Goal: Download file/media

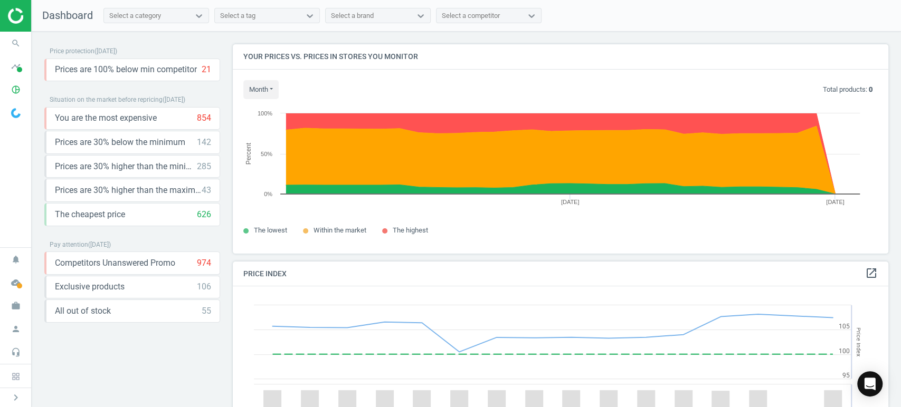
scroll to position [261, 665]
click at [25, 71] on span "timeline" at bounding box center [16, 66] width 32 height 23
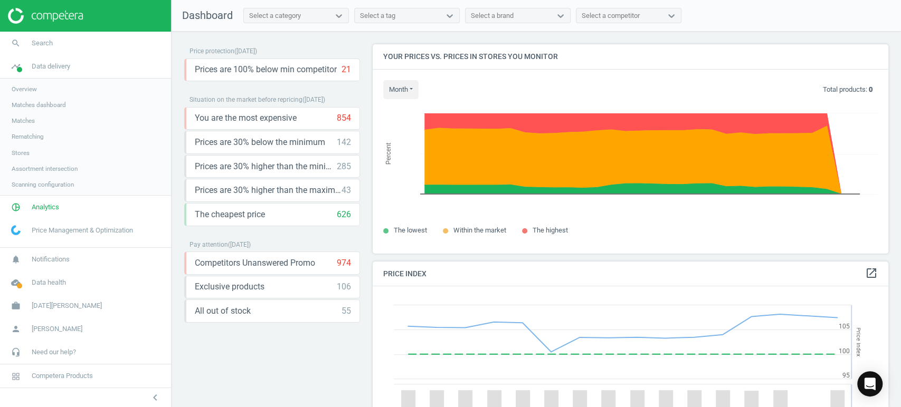
scroll to position [261, 524]
click at [59, 207] on link "pie_chart_outlined Analytics" at bounding box center [85, 207] width 171 height 23
click at [30, 124] on span "Products" at bounding box center [24, 128] width 25 height 8
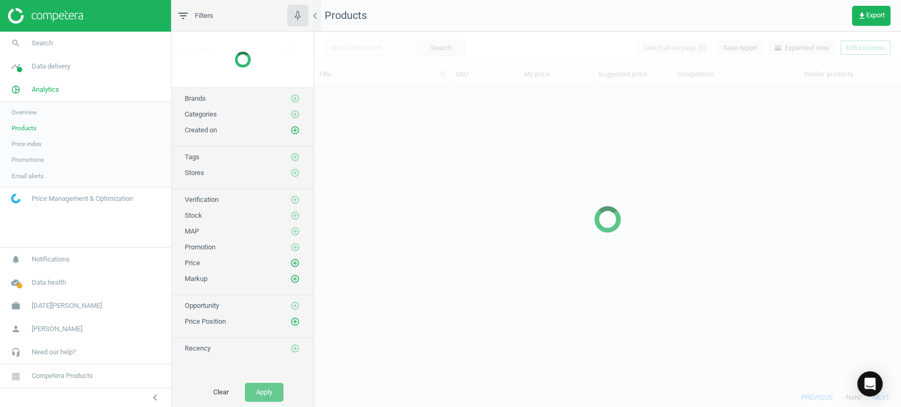
scroll to position [284, 577]
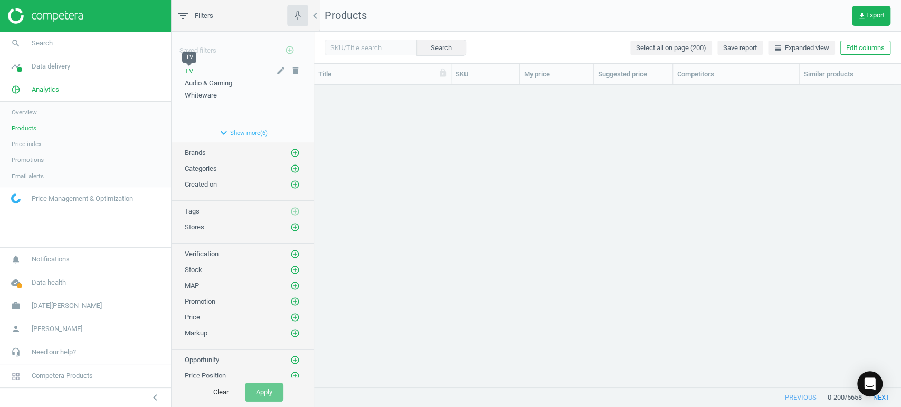
click at [189, 67] on span "TV" at bounding box center [189, 71] width 8 height 8
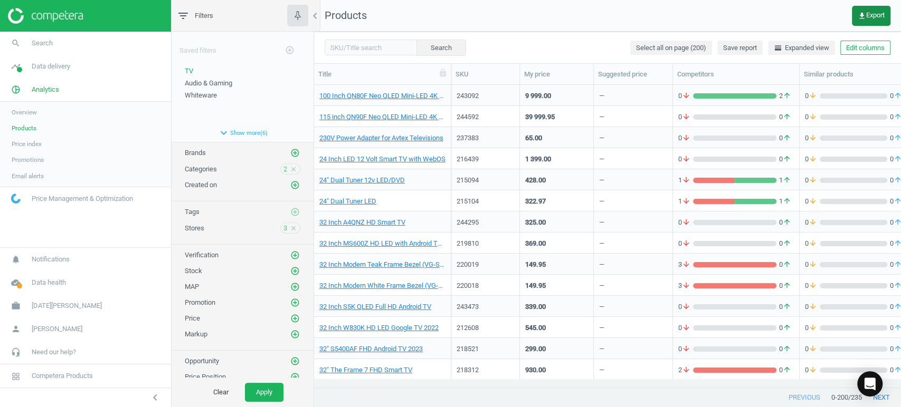
click at [861, 15] on icon "get_app" at bounding box center [861, 16] width 8 height 8
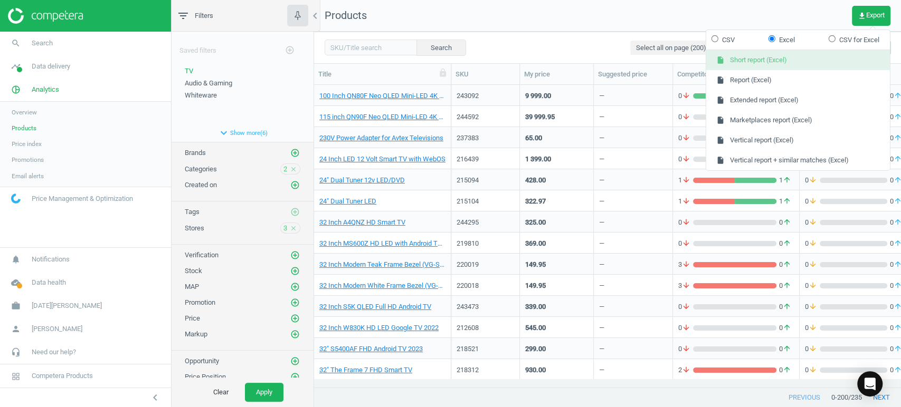
click at [795, 64] on button "insert_drive_file Short report (Excel)" at bounding box center [798, 60] width 184 height 20
